Goal: Navigation & Orientation: Understand site structure

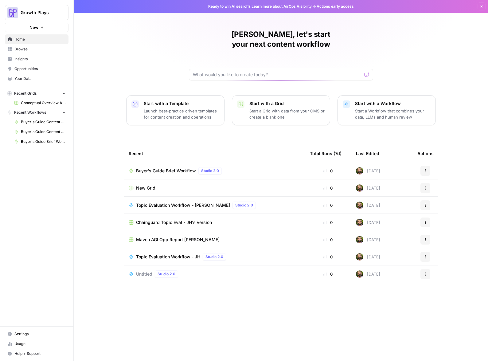
click at [31, 71] on span "Opportunities" at bounding box center [39, 69] width 51 height 6
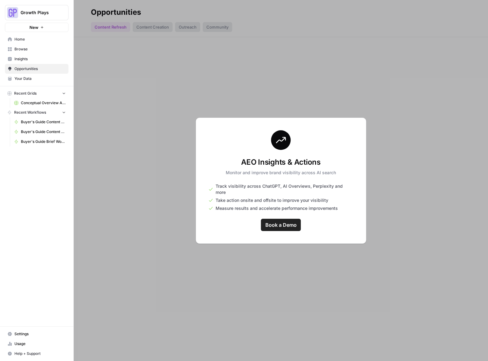
click at [31, 58] on span "Insights" at bounding box center [39, 59] width 51 height 6
click at [111, 109] on div at bounding box center [281, 180] width 414 height 361
click at [36, 80] on span "Your Data" at bounding box center [39, 79] width 51 height 6
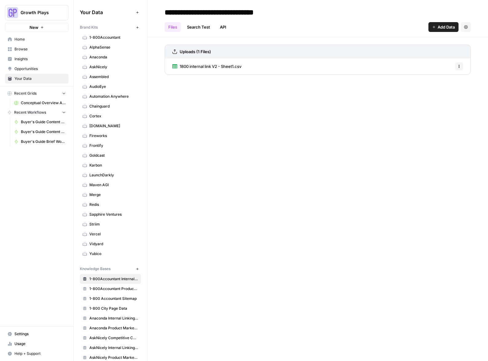
click at [29, 41] on span "Home" at bounding box center [39, 40] width 51 height 6
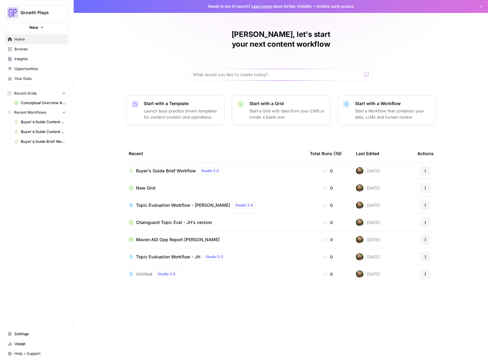
click at [38, 16] on button "Growth Plays" at bounding box center [37, 12] width 64 height 15
click at [135, 24] on div "[PERSON_NAME], let's start your next content workflow Start with a Template Lau…" at bounding box center [281, 180] width 414 height 361
click at [38, 47] on span "Browse" at bounding box center [39, 49] width 51 height 6
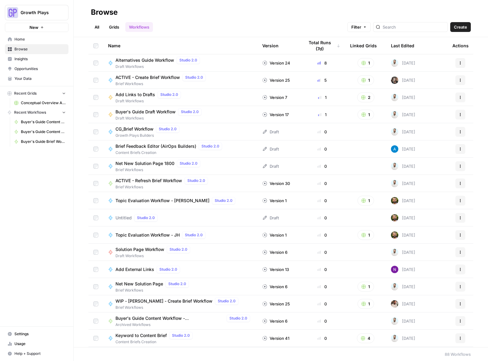
click at [40, 74] on link "Your Data" at bounding box center [37, 79] width 64 height 10
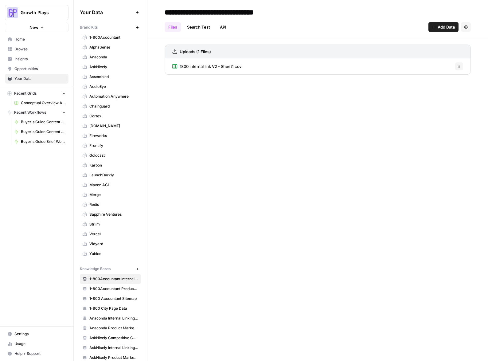
click at [41, 66] on span "Opportunities" at bounding box center [39, 69] width 51 height 6
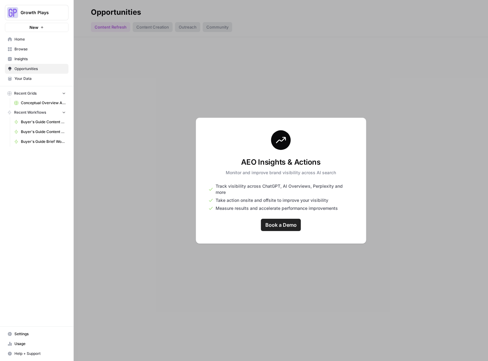
click at [37, 60] on span "Insights" at bounding box center [39, 59] width 51 height 6
click at [33, 49] on span "Browse" at bounding box center [39, 49] width 51 height 6
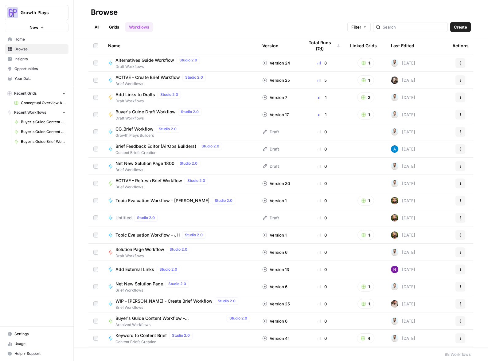
click at [29, 42] on link "Home" at bounding box center [37, 39] width 64 height 10
